Goal: Check status: Check status

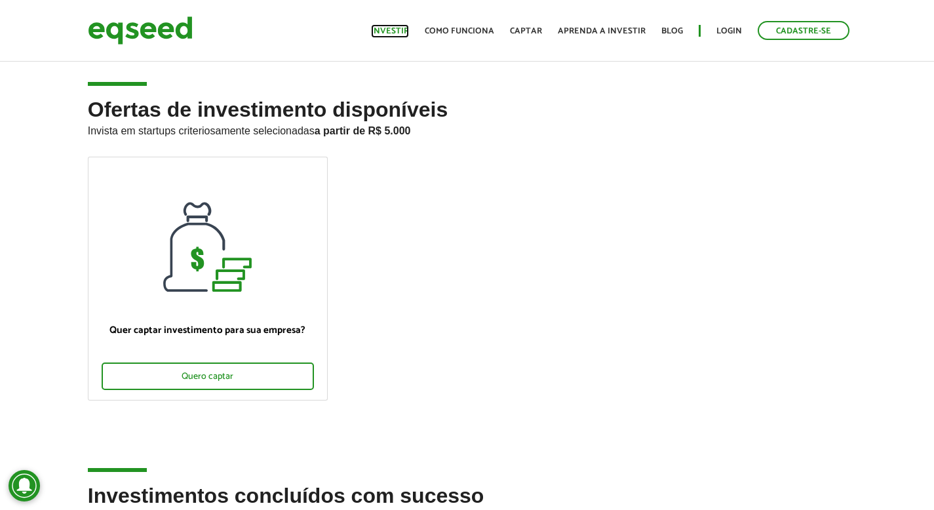
click at [399, 29] on link "Investir" at bounding box center [390, 31] width 38 height 9
click at [611, 163] on ul "Quer captar investimento para sua empresa? Quero captar" at bounding box center [467, 290] width 779 height 266
click at [732, 33] on link "Login" at bounding box center [730, 31] width 26 height 9
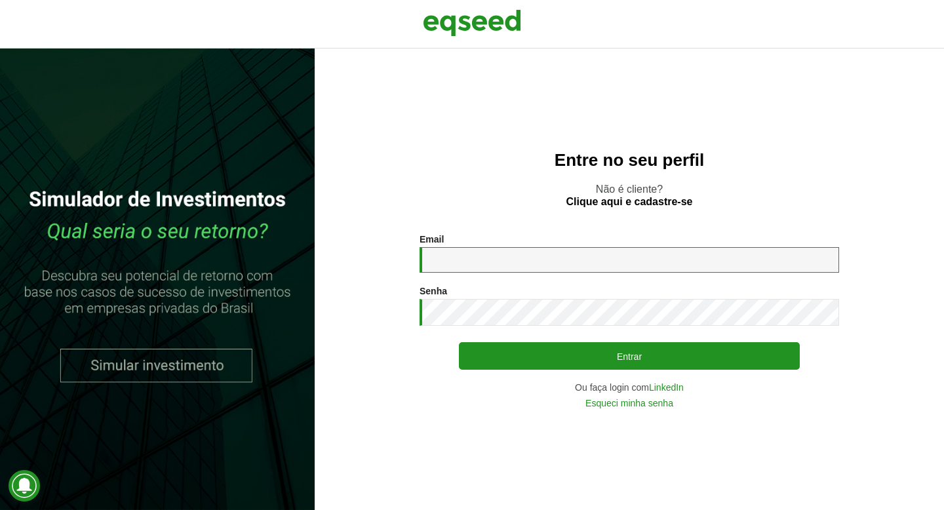
click at [523, 252] on input "Email *" at bounding box center [630, 260] width 420 height 26
type input "**********"
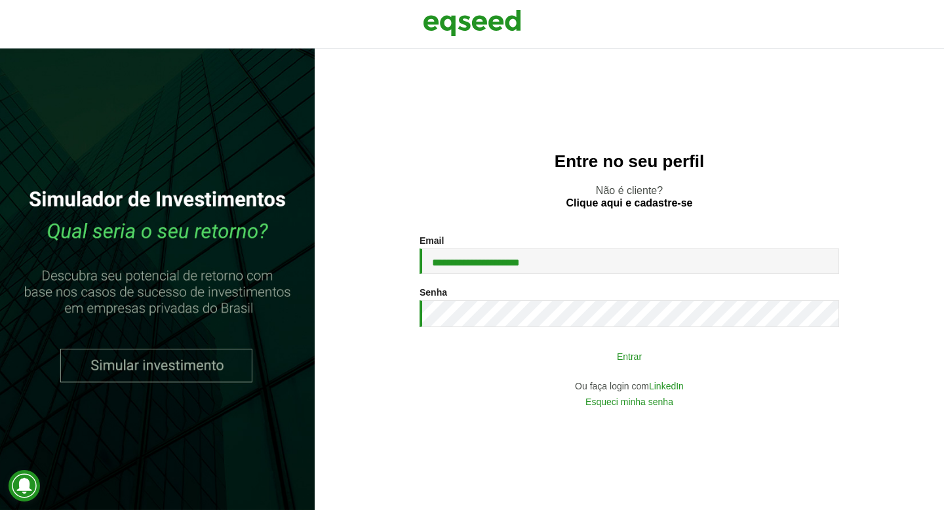
click at [578, 353] on button "Entrar" at bounding box center [629, 356] width 341 height 25
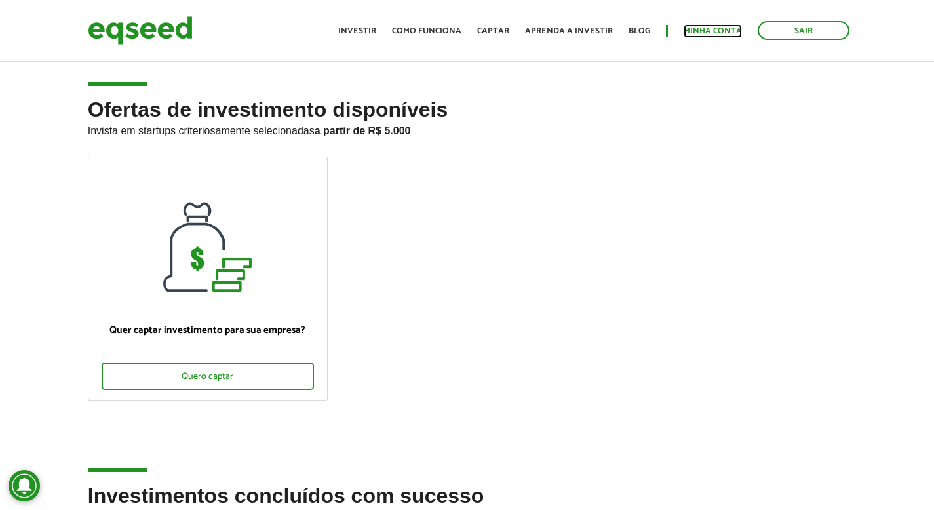
click at [700, 35] on link "Minha conta" at bounding box center [713, 31] width 58 height 9
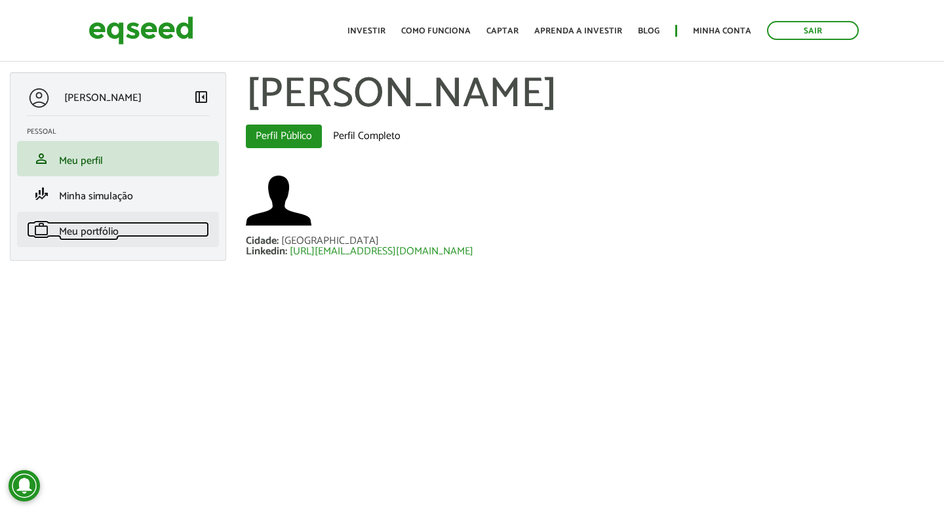
click at [119, 230] on link "work Meu portfólio" at bounding box center [118, 230] width 182 height 16
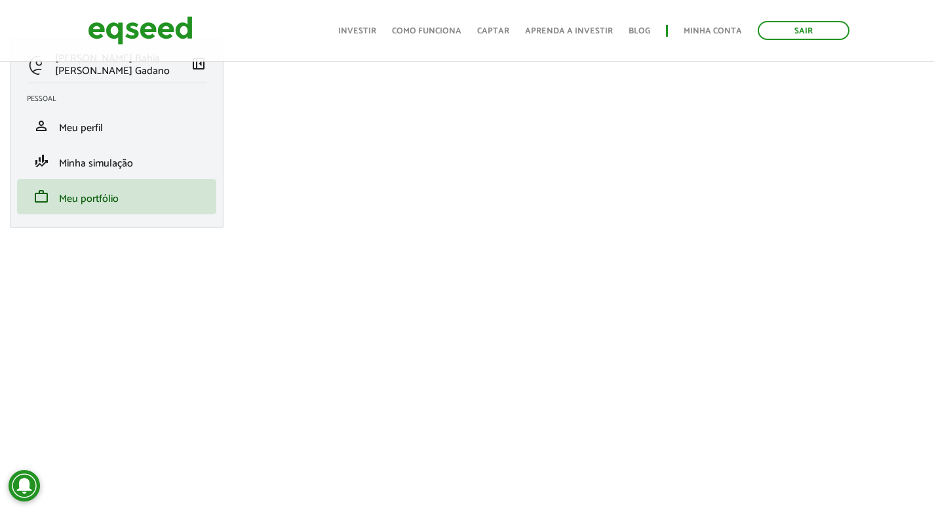
scroll to position [49, 0]
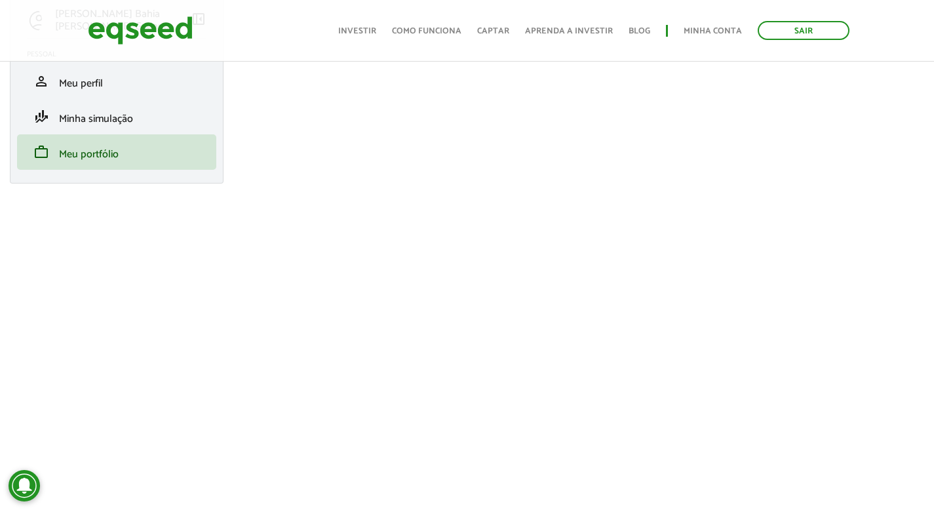
scroll to position [90, 0]
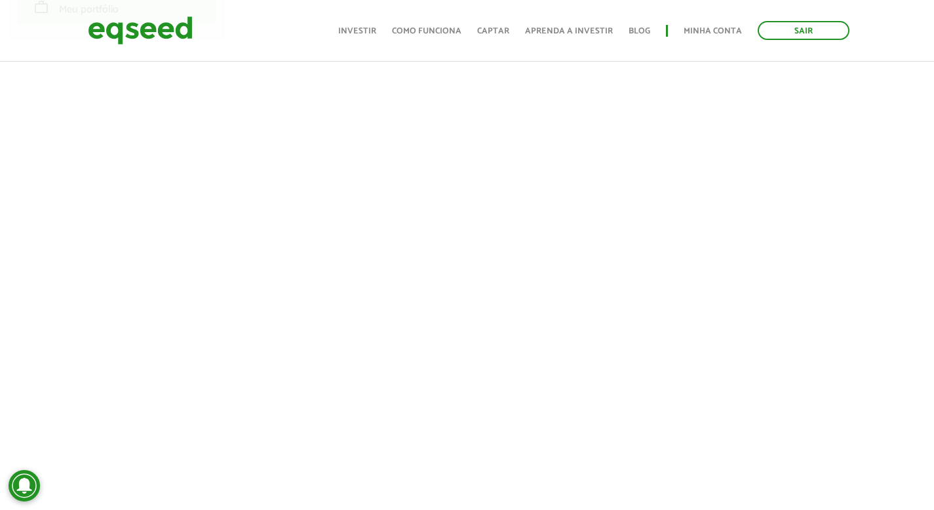
scroll to position [227, 0]
